Goal: Information Seeking & Learning: Learn about a topic

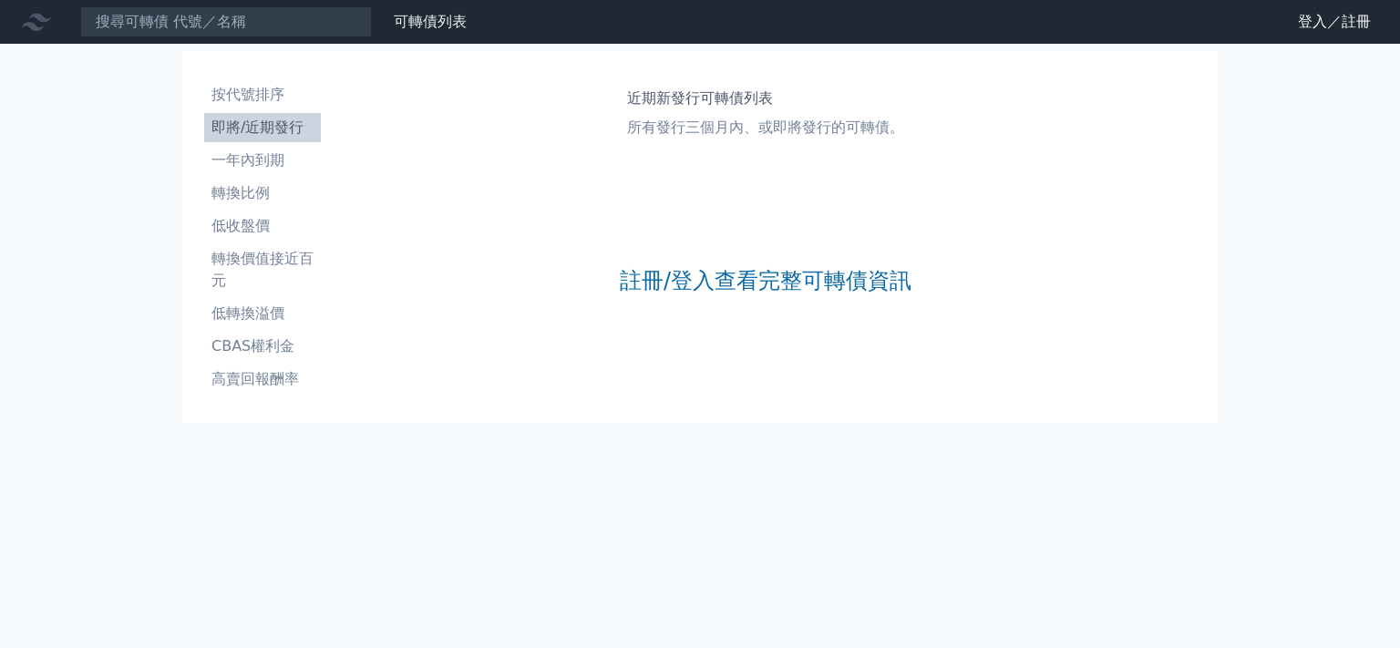
click at [755, 332] on div "註冊/登入查看完整可轉債資訊" at bounding box center [766, 280] width 292 height 241
click at [757, 298] on div "註冊/登入查看完整可轉債資訊" at bounding box center [766, 280] width 292 height 241
click at [757, 295] on div "註冊/登入查看完整可轉債資訊" at bounding box center [766, 280] width 292 height 241
click at [758, 287] on link "註冊/登入查看完整可轉債資訊" at bounding box center [766, 280] width 292 height 29
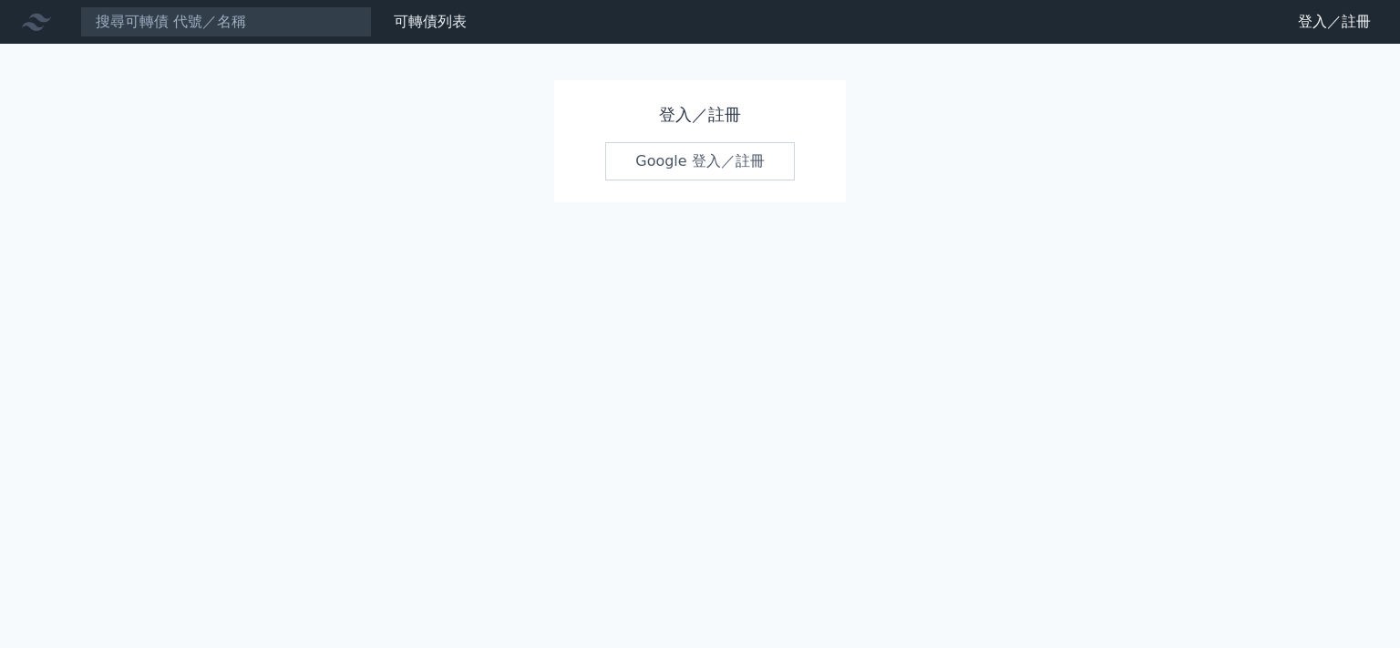
click at [777, 163] on link "Google 登入／註冊" at bounding box center [700, 161] width 190 height 38
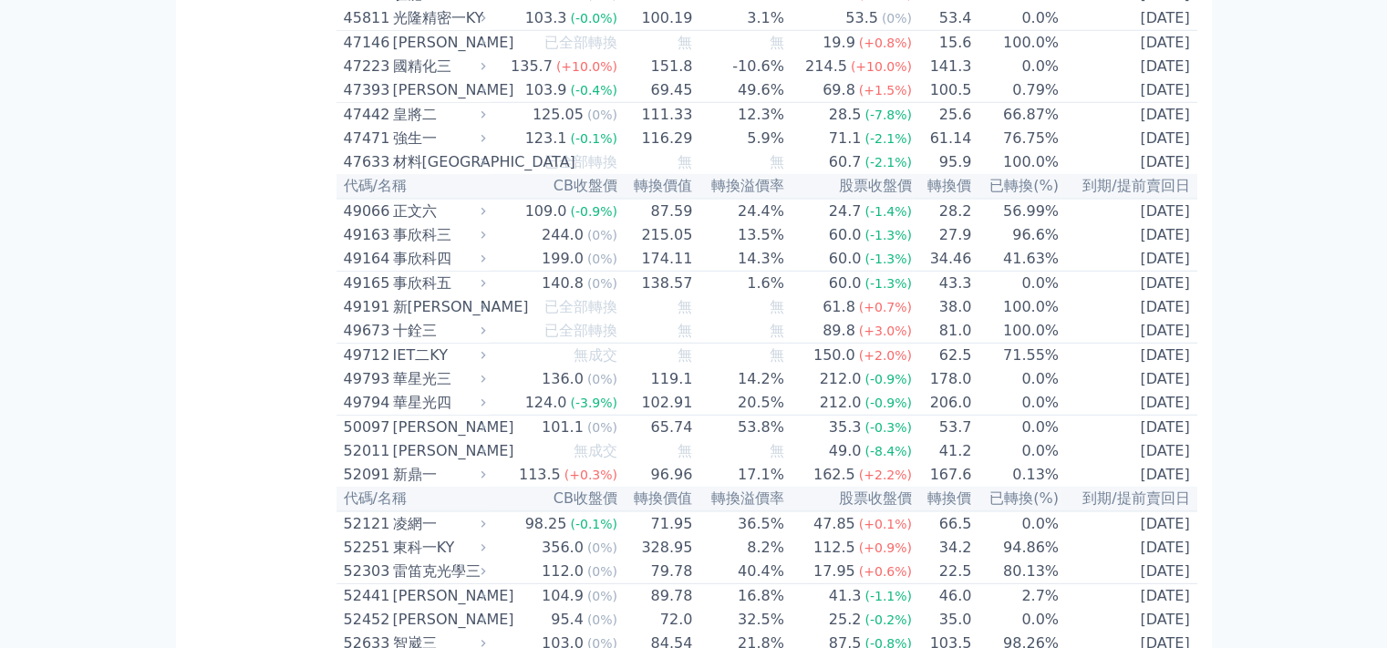
scroll to position [5196, 0]
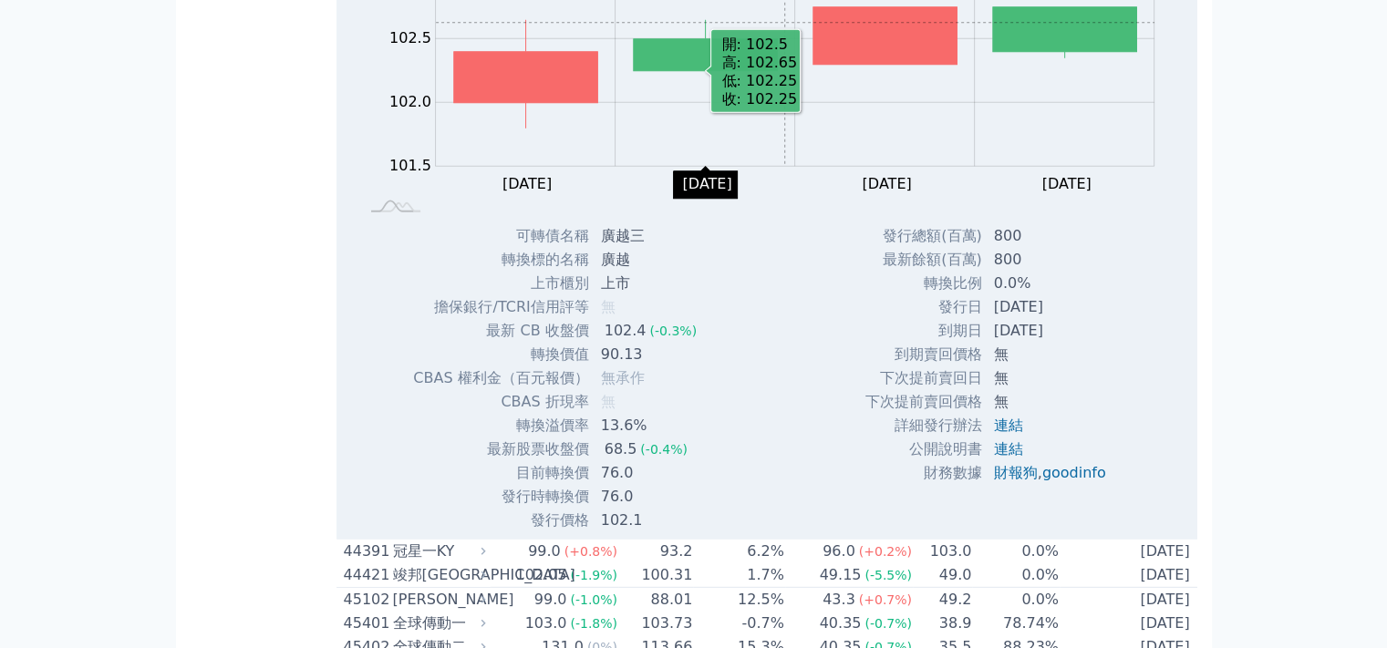
scroll to position [5014, 0]
